Goal: Communication & Community: Answer question/provide support

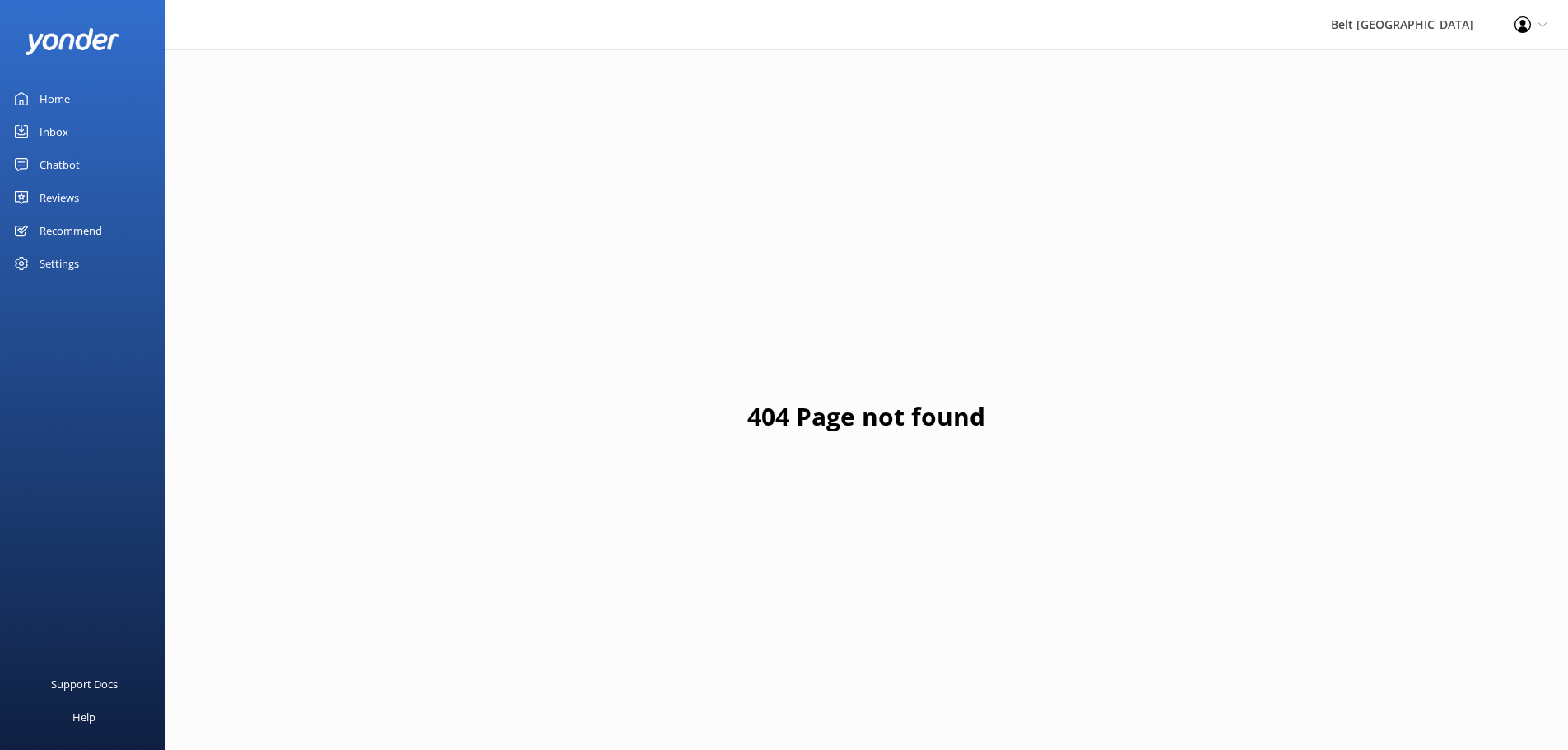
click at [62, 192] on div "Reviews" at bounding box center [59, 198] width 40 height 33
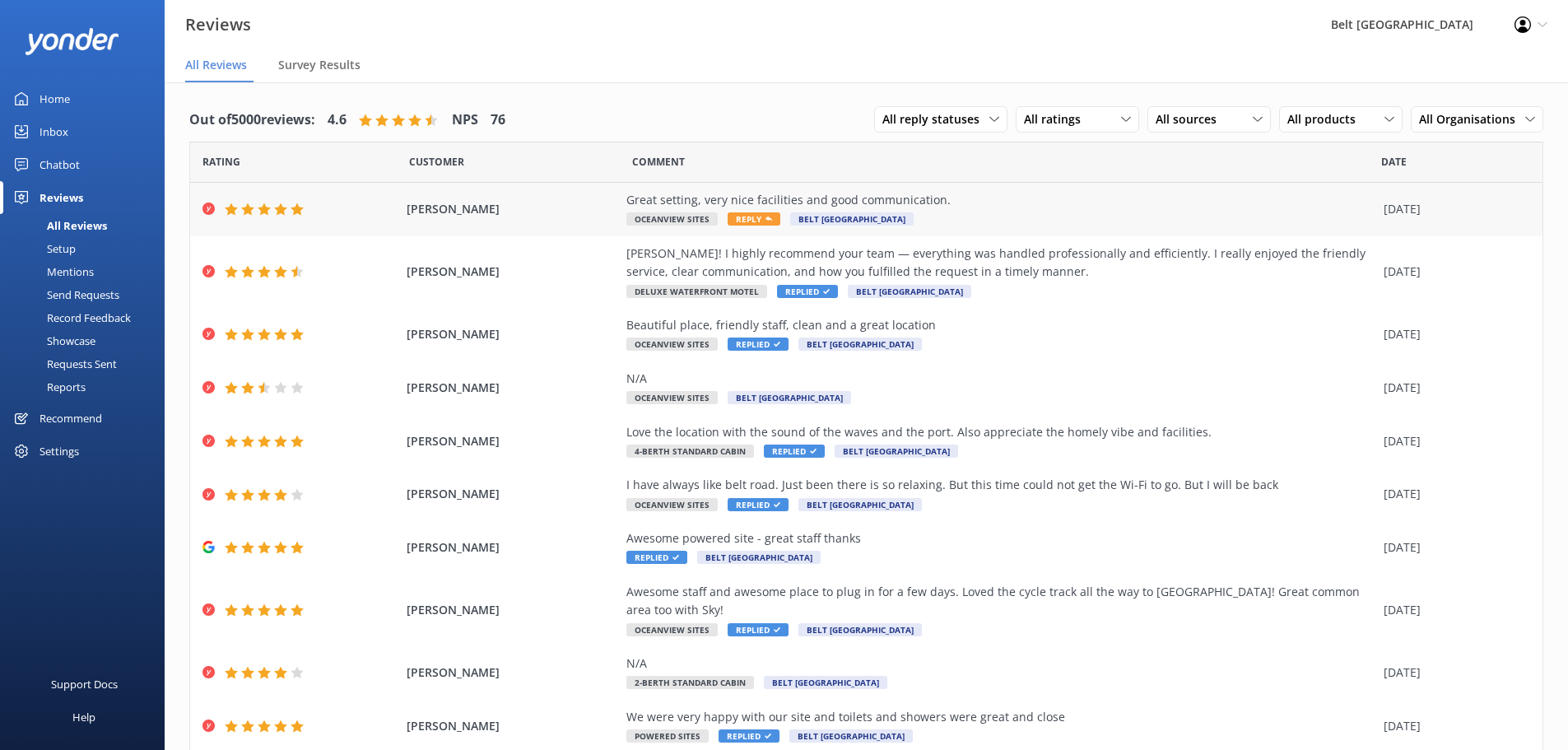
click at [738, 219] on span "Reply" at bounding box center [754, 219] width 52 height 14
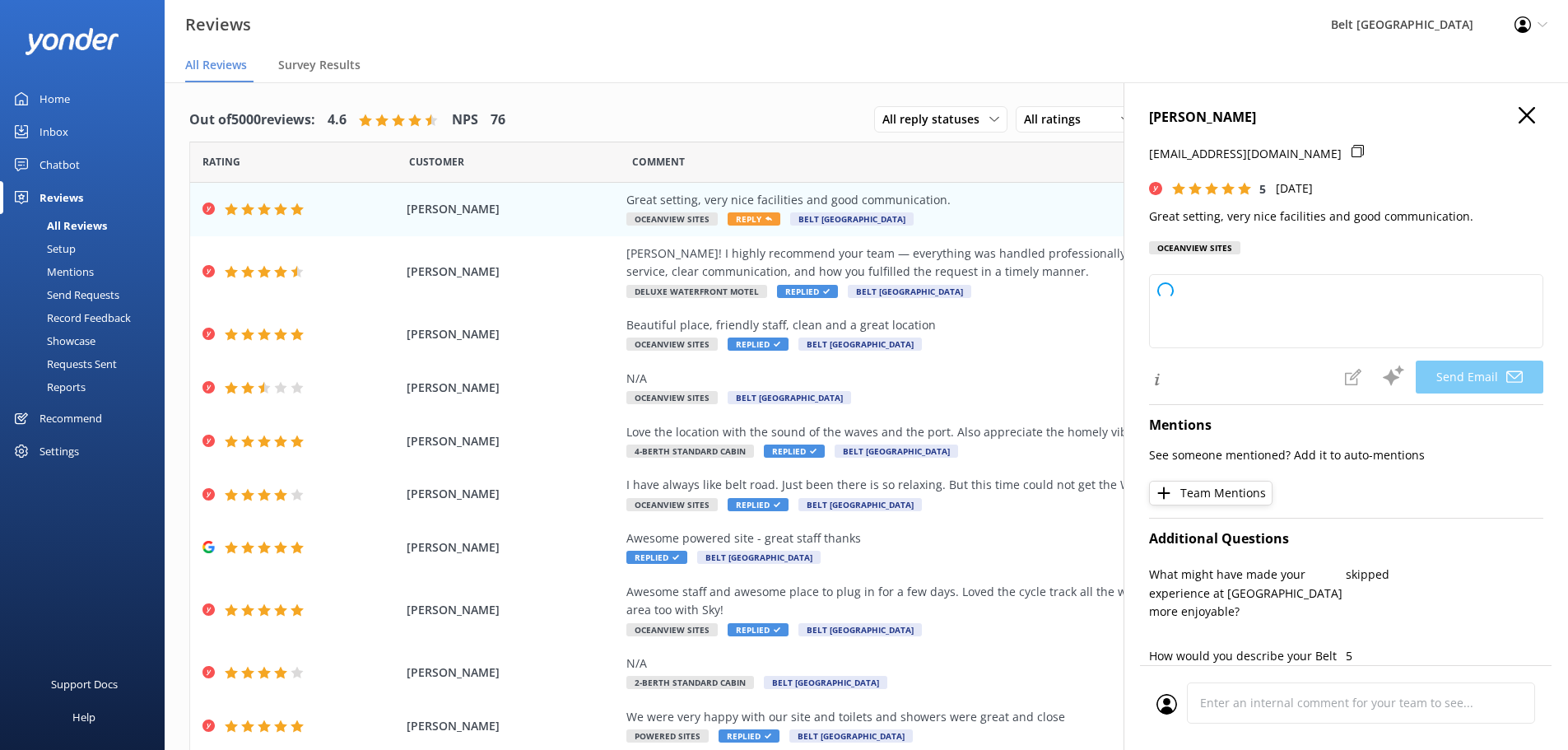
type textarea "Thank you so much for your kind words and fantastic rating, [PERSON_NAME]! We'r…"
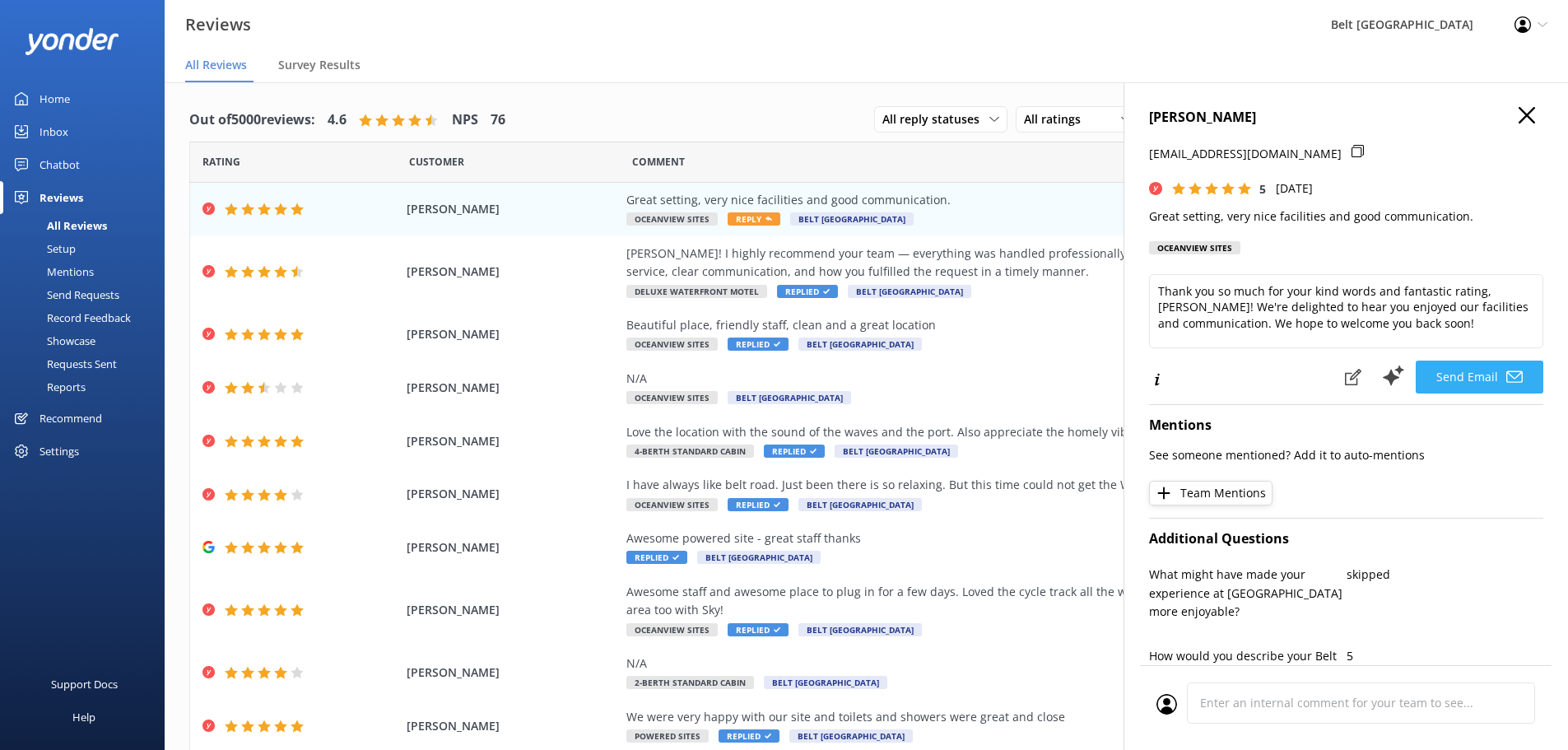
click at [1454, 371] on button "Send Email" at bounding box center [1479, 376] width 127 height 33
